Goal: Transaction & Acquisition: Purchase product/service

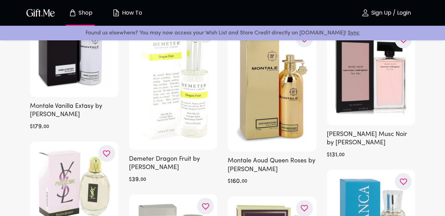
scroll to position [13883, 0]
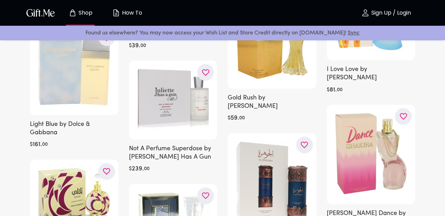
click at [347, 33] on link "Sync" at bounding box center [353, 33] width 12 height 6
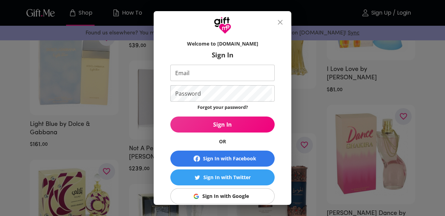
click at [340, 33] on div "Welcome to Gift.me Sign In Email Email Password Password Forgot your password? …" at bounding box center [222, 108] width 445 height 216
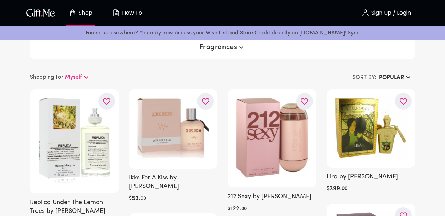
click at [347, 32] on link "Sync" at bounding box center [353, 33] width 12 height 6
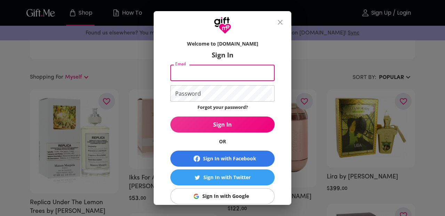
click at [261, 73] on input "Email" at bounding box center [220, 73] width 101 height 16
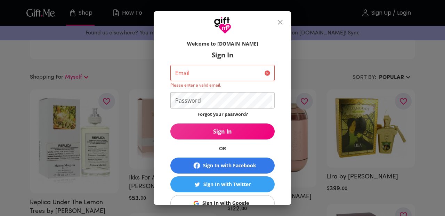
type input "[EMAIL_ADDRESS][DOMAIN_NAME]"
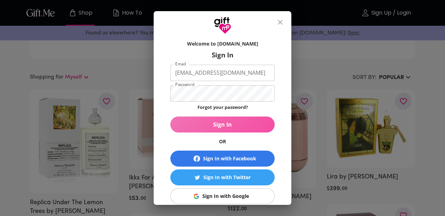
click at [226, 120] on button "Sign In" at bounding box center [222, 124] width 104 height 16
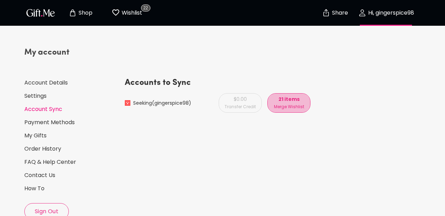
click at [280, 101] on p "21 items" at bounding box center [289, 99] width 30 height 8
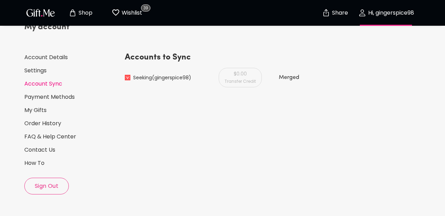
scroll to position [25, 0]
click at [248, 77] on div "$0.00 Transfer Credit" at bounding box center [240, 77] width 43 height 19
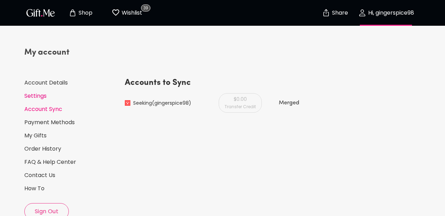
scroll to position [0, 0]
click at [51, 121] on link "Payment Methods" at bounding box center [71, 122] width 95 height 8
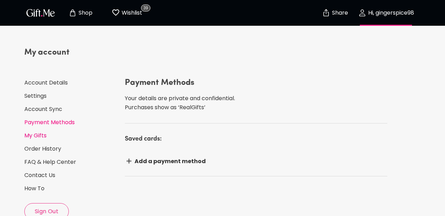
click at [35, 134] on link "My Gifts" at bounding box center [71, 136] width 95 height 8
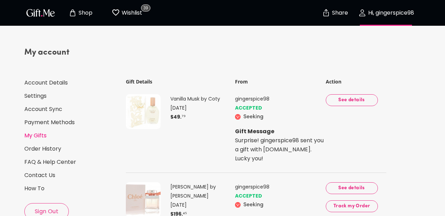
click at [351, 96] on button "See details" at bounding box center [352, 100] width 52 height 12
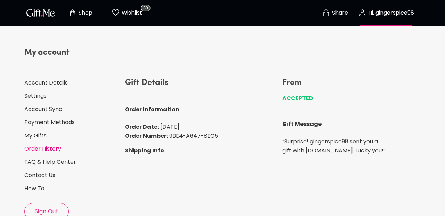
click at [41, 148] on link "Order History" at bounding box center [71, 149] width 95 height 8
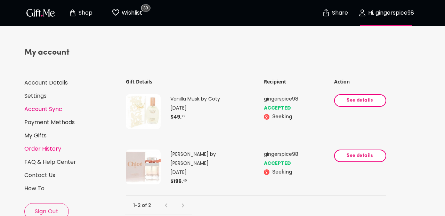
click at [50, 111] on link "Account Sync" at bounding box center [71, 109] width 95 height 8
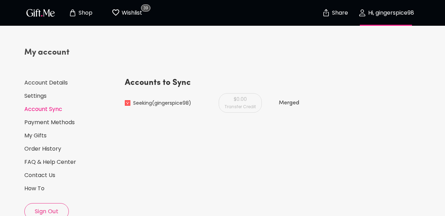
click at [249, 101] on div "$0.00 Transfer Credit" at bounding box center [240, 102] width 43 height 19
click at [131, 20] on button "Wishlist 39" at bounding box center [127, 13] width 38 height 22
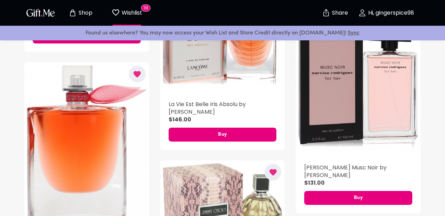
scroll to position [1104, 0]
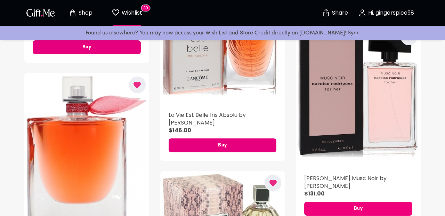
click at [328, 205] on span "Buy" at bounding box center [358, 209] width 108 height 8
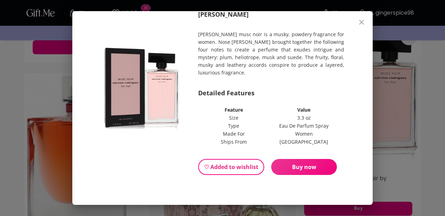
scroll to position [35, 0]
click at [292, 166] on span "Buy now" at bounding box center [304, 167] width 66 height 8
